Goal: Transaction & Acquisition: Purchase product/service

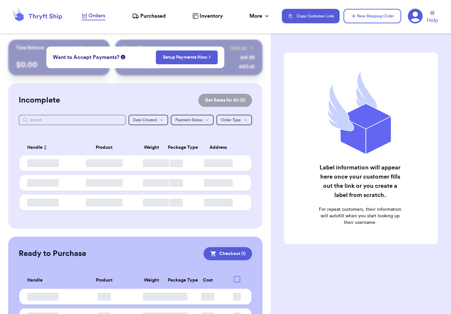
checkbox input "true"
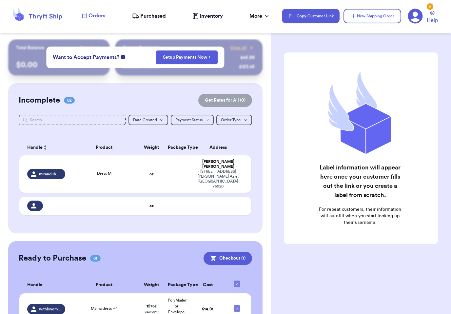
scroll to position [10, 0]
click at [189, 192] on td "[PERSON_NAME] [STREET_ADDRESS][PERSON_NAME]" at bounding box center [220, 173] width 62 height 37
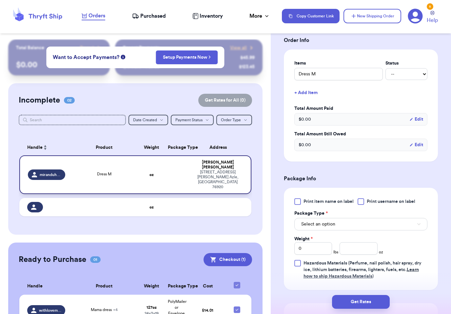
scroll to position [141, 0]
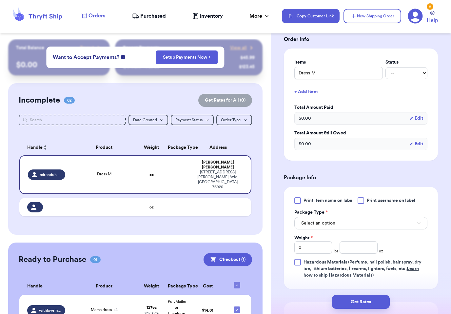
click at [332, 201] on span "Print item name on label" at bounding box center [328, 200] width 50 height 7
click at [0, 0] on input "Print item name on label" at bounding box center [0, 0] width 0 height 0
click at [395, 202] on span "Print username on label" at bounding box center [390, 200] width 48 height 7
click at [0, 0] on input "Print username on label" at bounding box center [0, 0] width 0 height 0
click at [358, 226] on button "Select an option" at bounding box center [360, 223] width 133 height 12
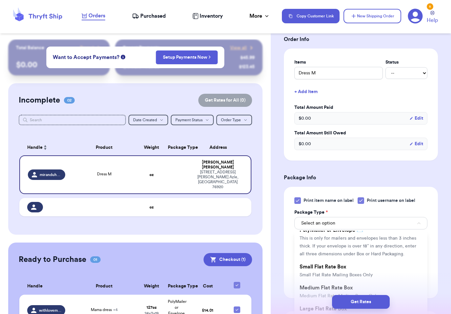
scroll to position [57, 0]
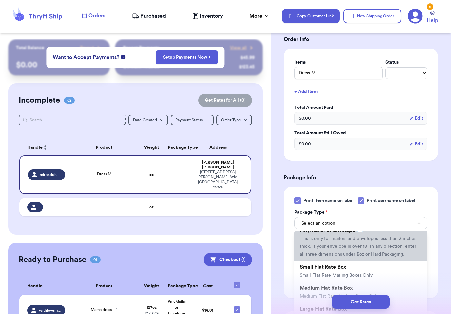
click at [370, 246] on span "This is only for mailers and envelopes less than 3 inches thick. If your envelo…" at bounding box center [357, 246] width 117 height 20
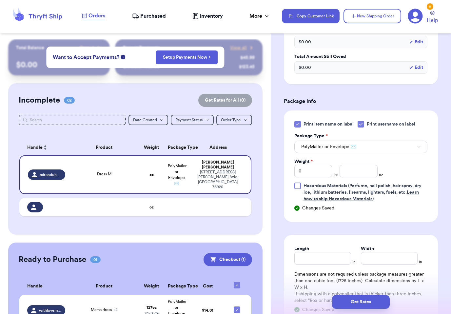
scroll to position [217, 0]
click at [326, 171] on input "0" at bounding box center [313, 171] width 38 height 12
click at [365, 165] on input "number" at bounding box center [358, 171] width 38 height 12
type input "6"
click at [413, 309] on div "Get Rates" at bounding box center [360, 301] width 180 height 24
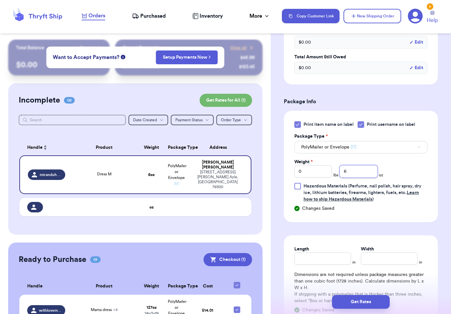
click at [364, 165] on input "6" at bounding box center [358, 171] width 38 height 12
click at [365, 165] on input "6" at bounding box center [358, 171] width 38 height 12
click at [364, 164] on div "Weight * 0 lbs 6 oz" at bounding box center [338, 167] width 89 height 19
click at [362, 171] on input "6" at bounding box center [358, 171] width 38 height 12
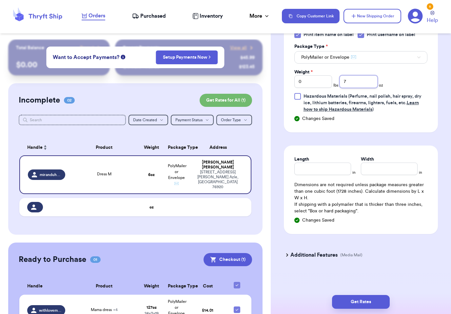
scroll to position [305, 0]
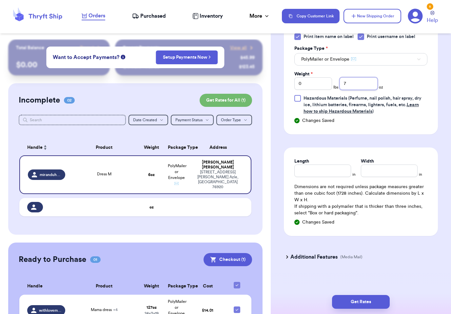
type input "7"
click at [330, 164] on input "Length" at bounding box center [322, 170] width 57 height 12
type input "9"
click at [398, 168] on input "Width *" at bounding box center [389, 170] width 57 height 12
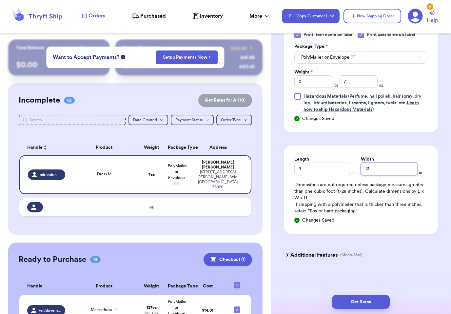
scroll to position [307, 0]
type input "13"
click at [377, 295] on button "Get Rates" at bounding box center [361, 302] width 58 height 14
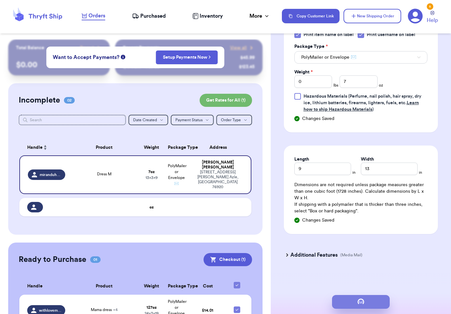
scroll to position [0, 0]
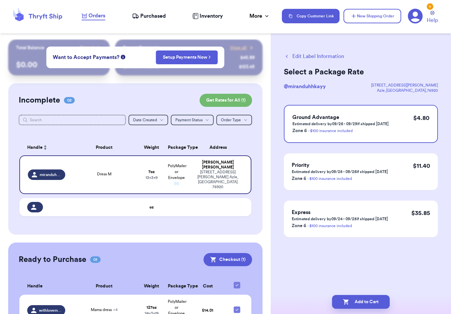
click at [373, 295] on button "Add to Cart" at bounding box center [361, 302] width 58 height 14
checkbox input "true"
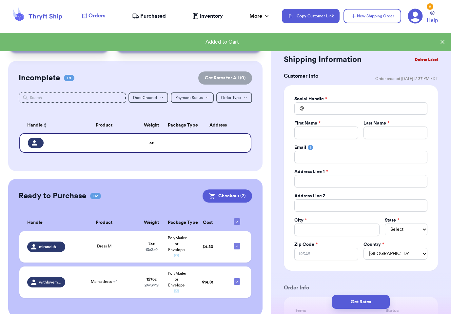
scroll to position [22, 0]
click at [237, 190] on button "Checkout ( 2 )" at bounding box center [226, 196] width 49 height 13
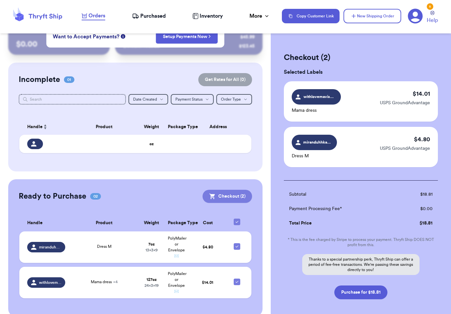
click at [372, 292] on button "Purchase for $18.81" at bounding box center [360, 292] width 53 height 14
checkbox input "false"
checkbox input "true"
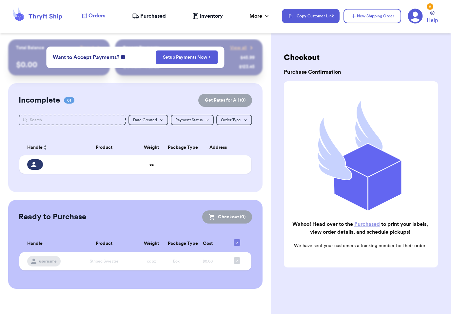
scroll to position [0, 0]
click at [159, 14] on span "Purchased" at bounding box center [153, 16] width 26 height 8
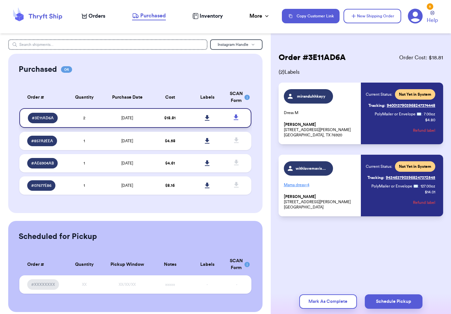
click at [211, 122] on link at bounding box center [207, 118] width 14 height 14
